Goal: Task Accomplishment & Management: Manage account settings

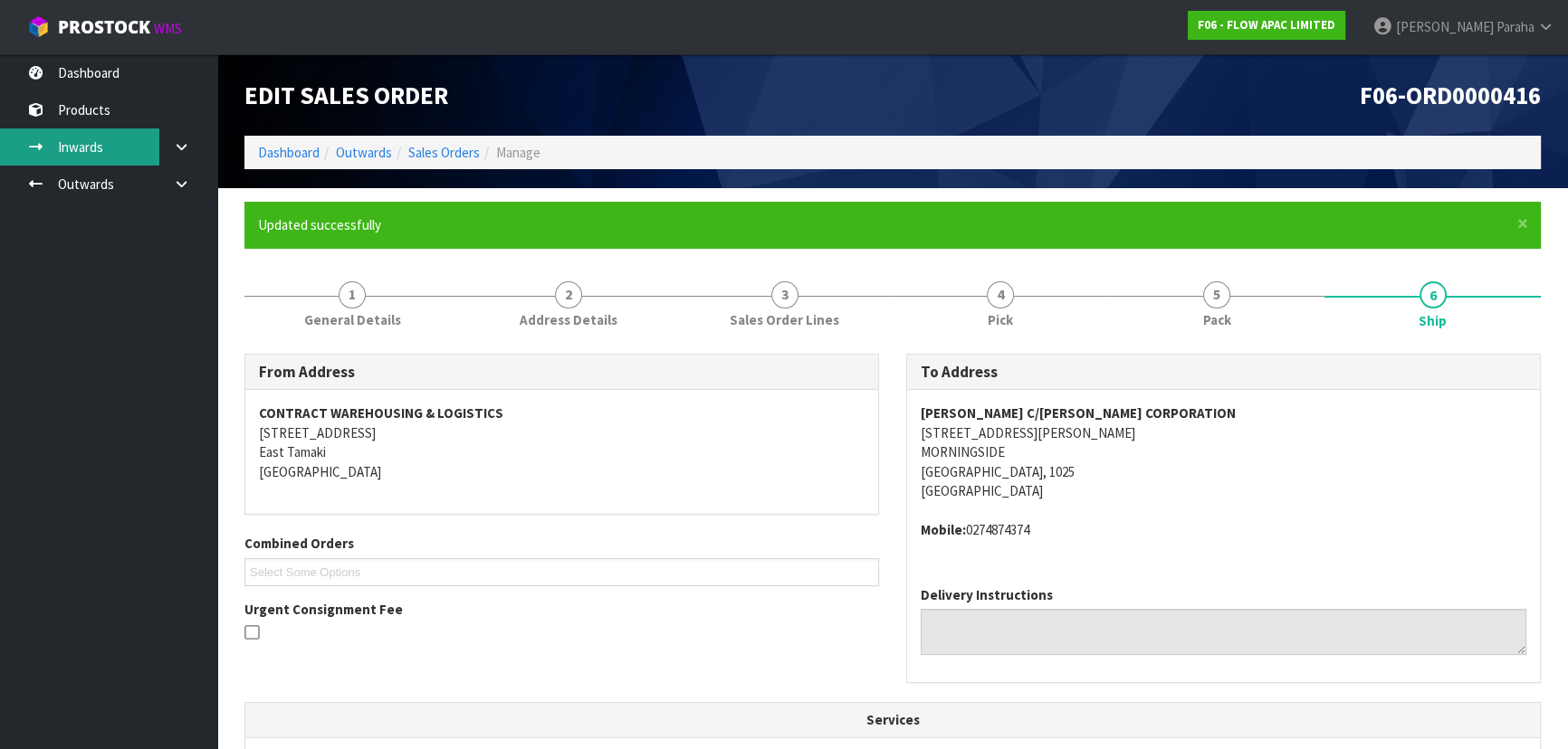
drag, startPoint x: 82, startPoint y: 584, endPoint x: 0, endPoint y: 145, distance: 446.6
click at [83, 575] on ul "Dashboard Products Categories Serial Numbers Kitsets Packagings Inwards Purchas…" at bounding box center [108, 402] width 217 height 695
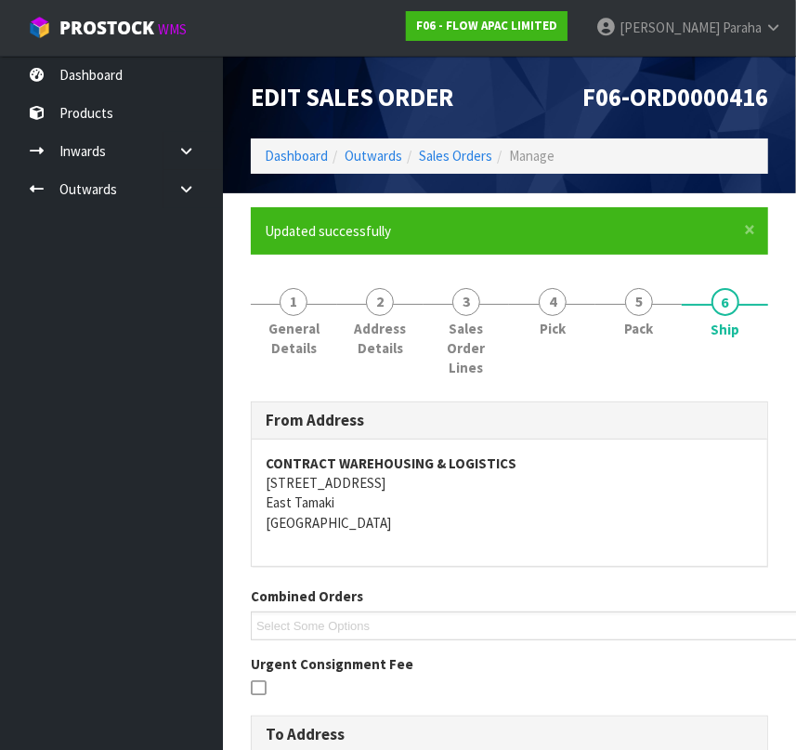
click at [131, 452] on ul "Dashboard Products Categories Serial Numbers Kitsets Packagings Inwards Purchas…" at bounding box center [111, 403] width 223 height 694
click at [52, 451] on ul "Dashboard Products Categories Serial Numbers Kitsets Packagings Inwards Purchas…" at bounding box center [111, 403] width 223 height 694
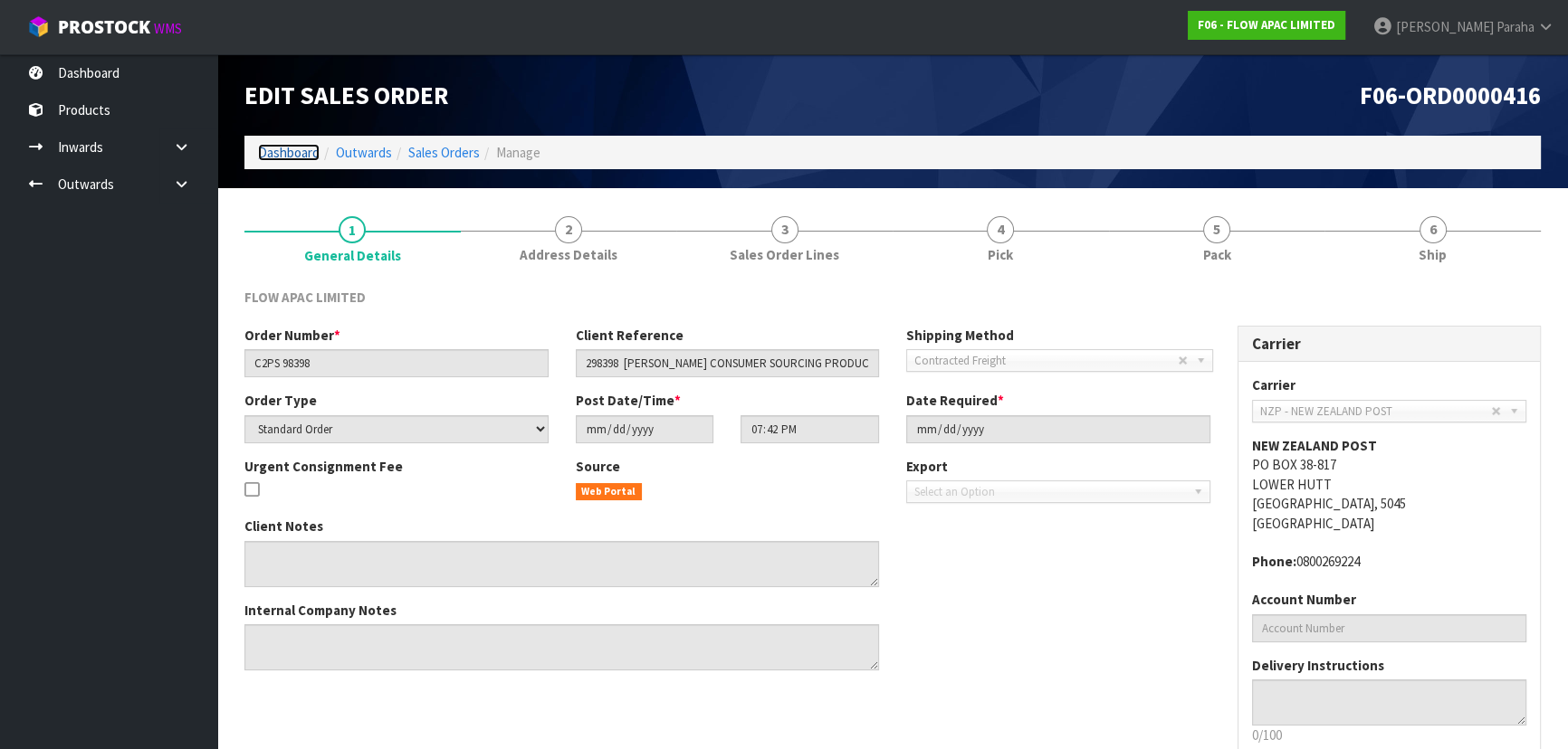
click at [281, 158] on link "Dashboard" at bounding box center [288, 153] width 61 height 18
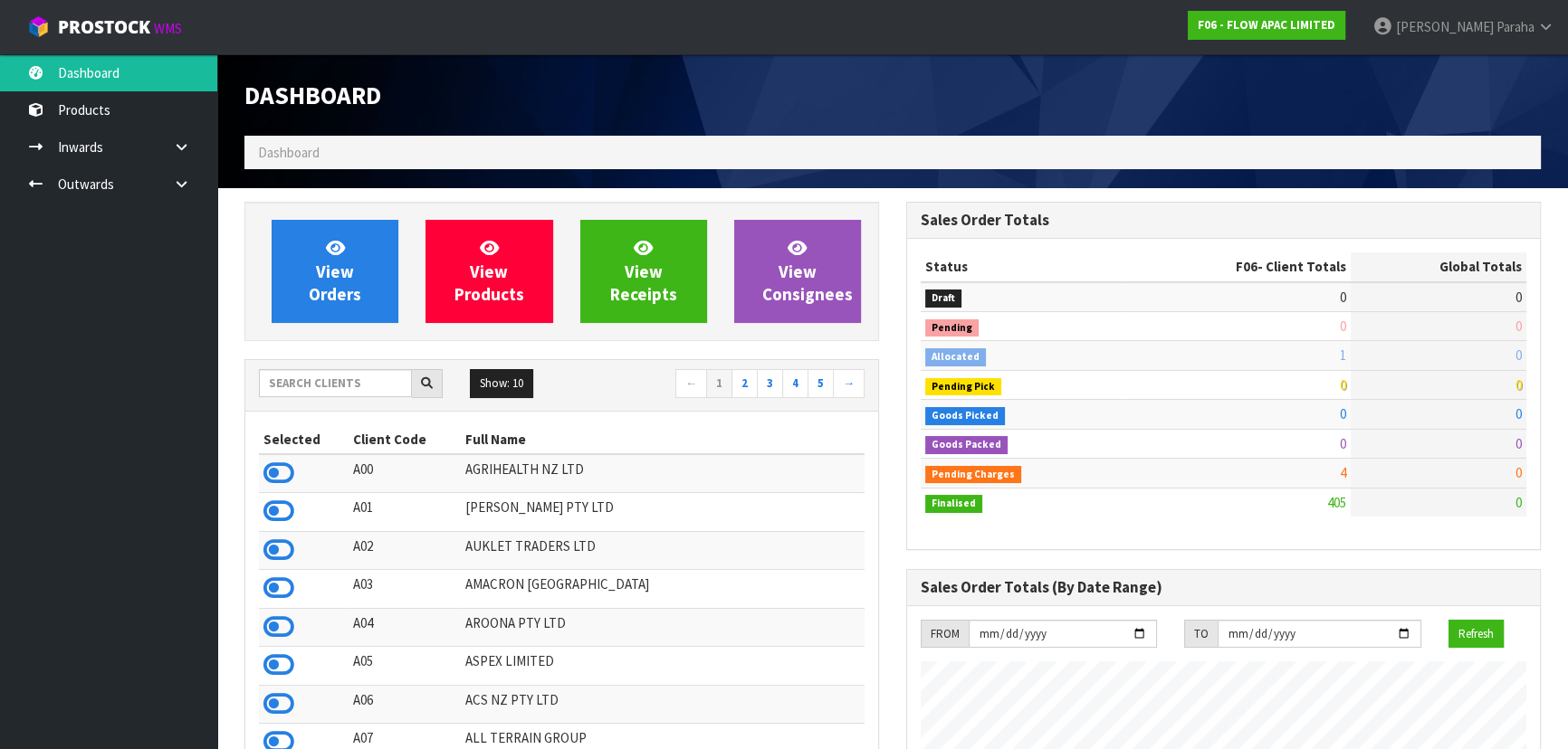
scroll to position [1368, 661]
click at [340, 377] on input "text" at bounding box center [335, 383] width 153 height 28
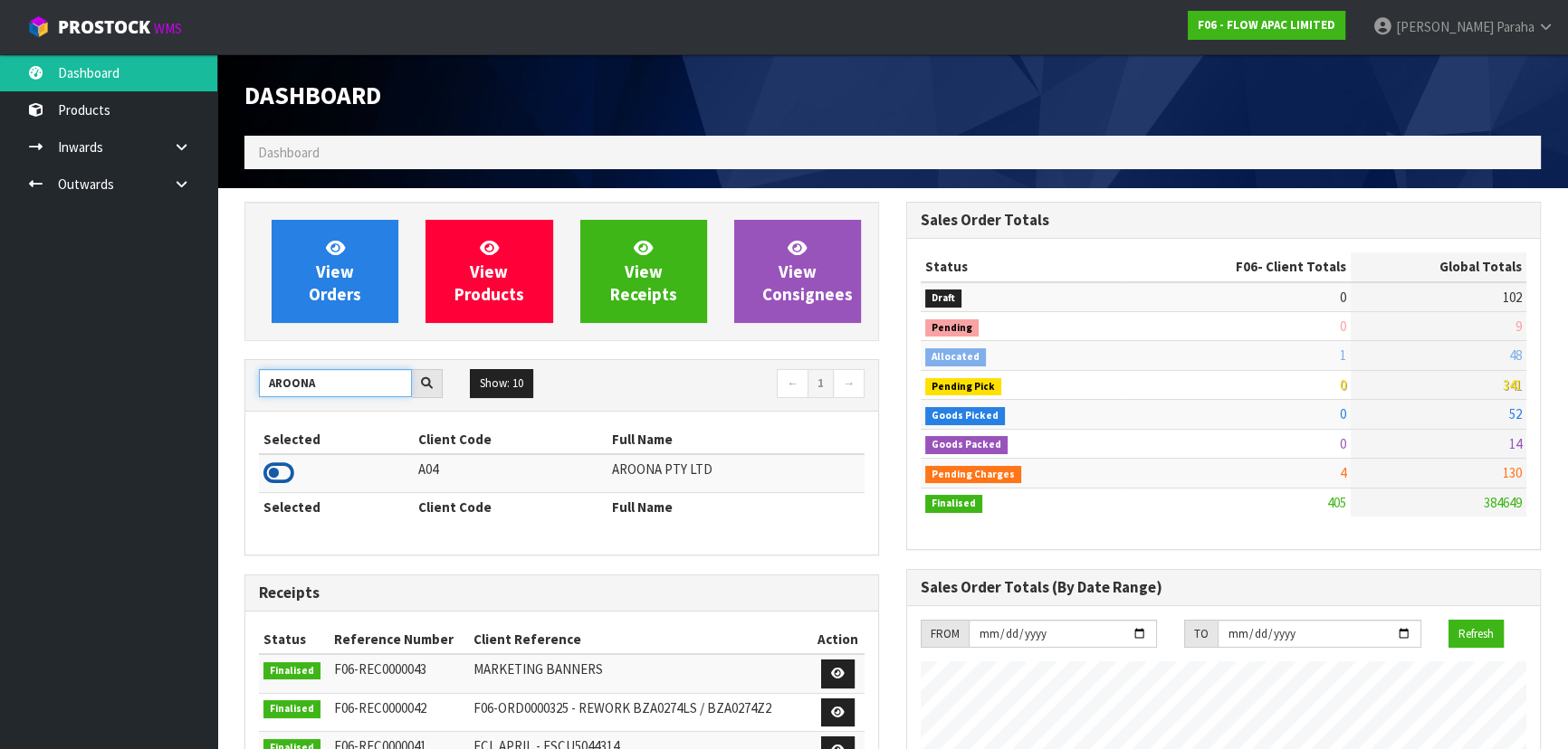
type input "AROONA"
click at [275, 471] on icon at bounding box center [279, 473] width 31 height 27
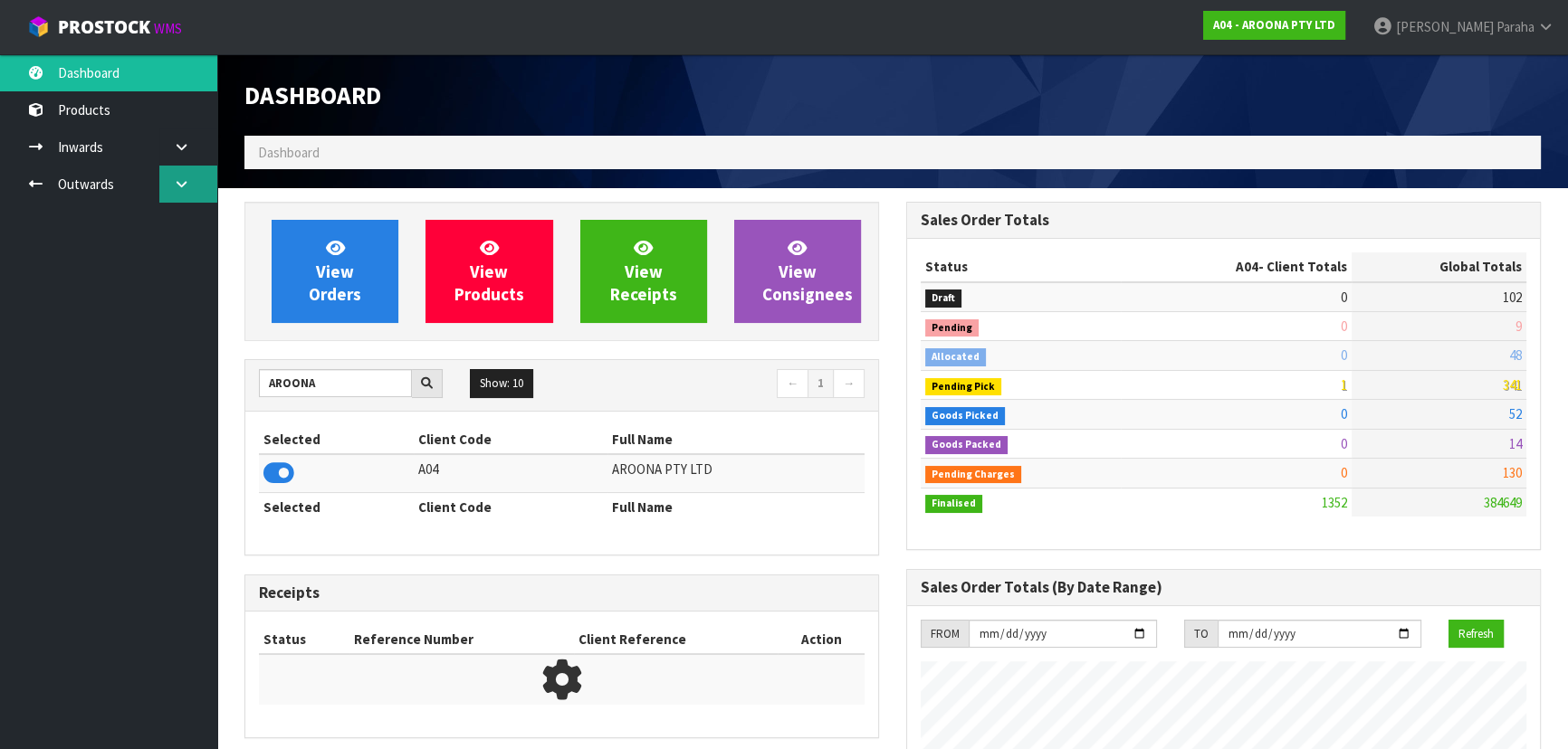
scroll to position [1164, 661]
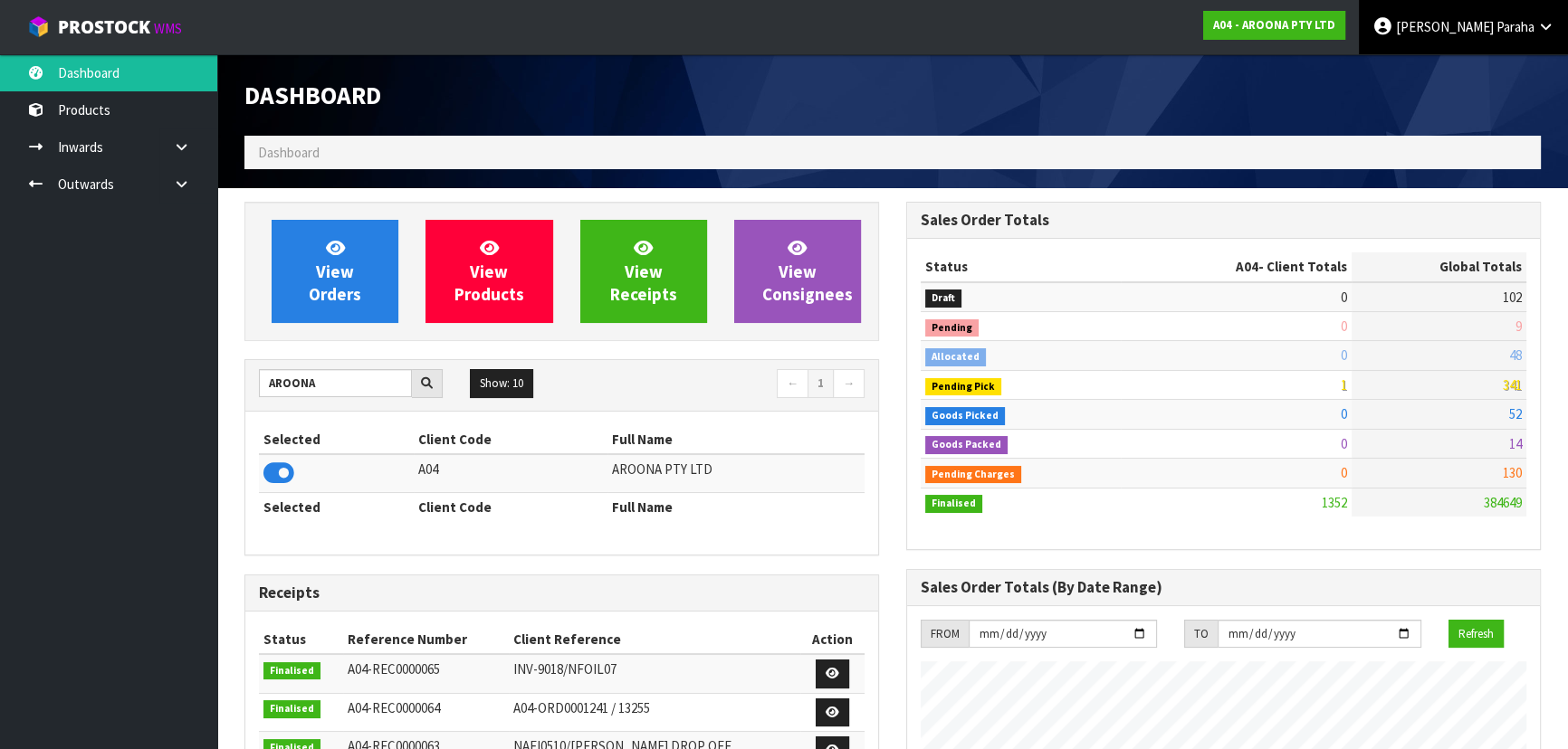
click at [1543, 11] on link "Polly Paraha" at bounding box center [1464, 27] width 210 height 55
click at [1521, 56] on ul "Logout" at bounding box center [1496, 72] width 145 height 35
click at [1508, 37] on link "Polly Paraha" at bounding box center [1464, 27] width 210 height 55
click at [1502, 71] on link "Logout" at bounding box center [1496, 71] width 143 height 24
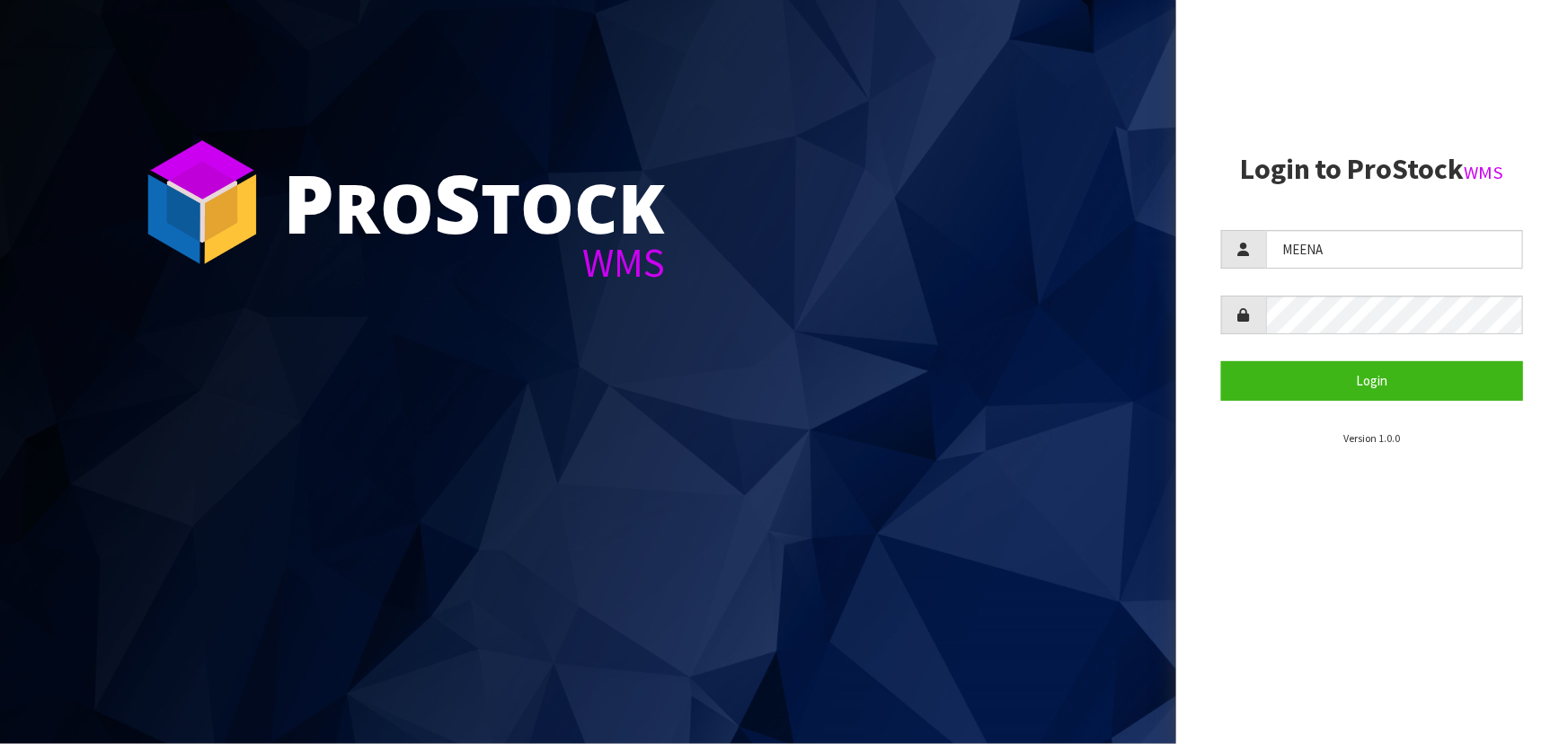
type input "MEENA"
click at [1157, 339] on div "P ro S tock WMS Login to ProStock WMS MEENA Login Version 1.0.0" at bounding box center [784, 372] width 1568 height 744
click at [1303, 394] on button "Login" at bounding box center [1373, 381] width 302 height 39
